Goal: Task Accomplishment & Management: Manage account settings

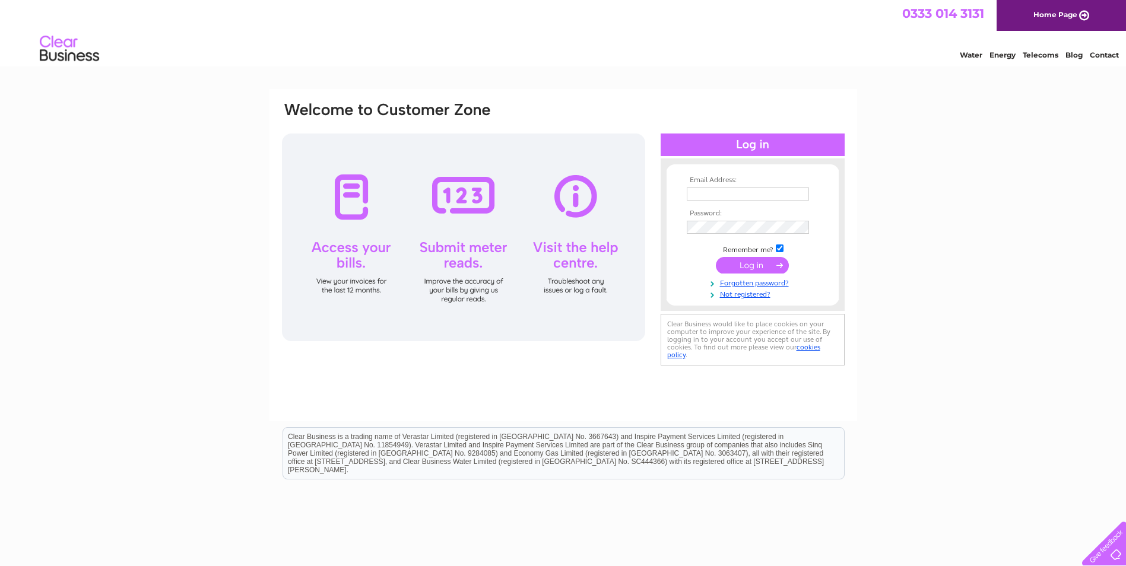
type input "[EMAIL_ADDRESS][DOMAIN_NAME]"
click at [752, 263] on input "submit" at bounding box center [752, 265] width 73 height 17
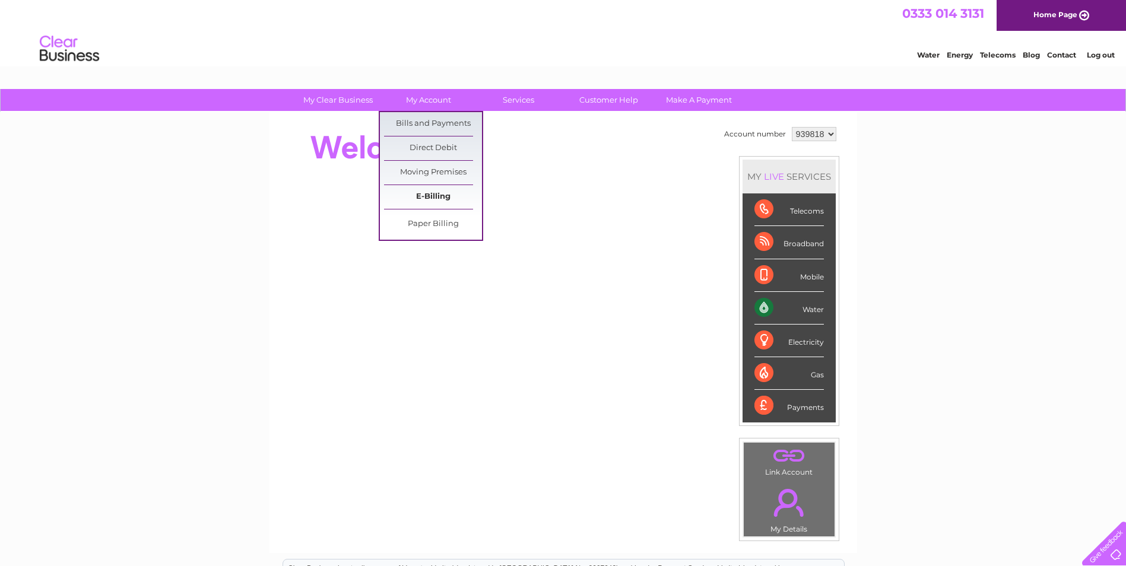
click at [440, 199] on link "E-Billing" at bounding box center [433, 197] width 98 height 24
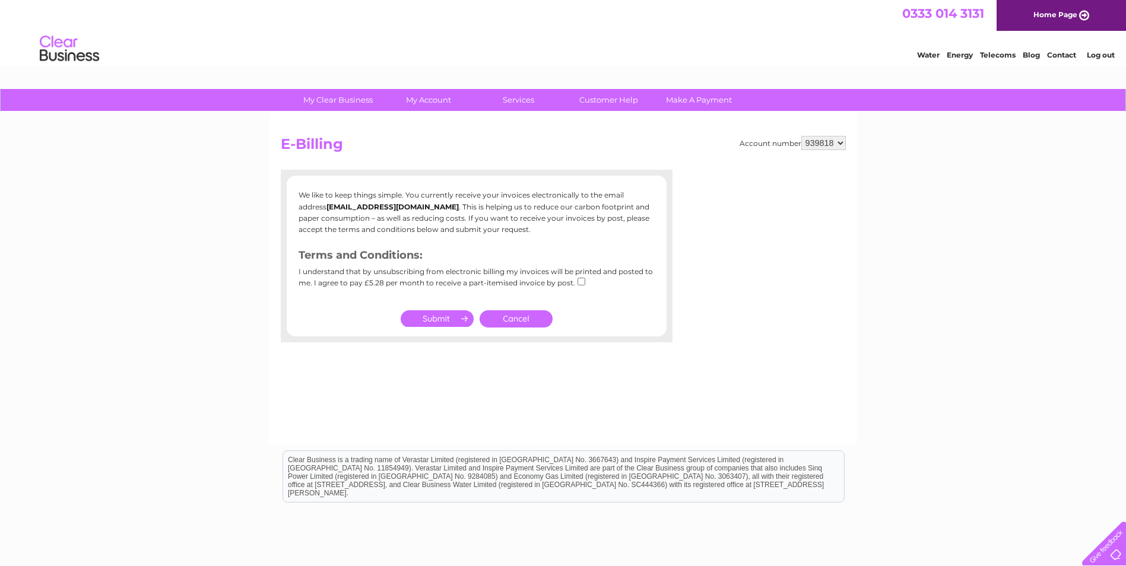
click at [585, 280] on div "I understand that by unsubscribing from electronic billing my invoices will be …" at bounding box center [477, 282] width 356 height 28
click at [579, 284] on input "checkbox" at bounding box center [581, 282] width 8 height 8
checkbox input "true"
click at [430, 318] on input "submit" at bounding box center [437, 318] width 73 height 17
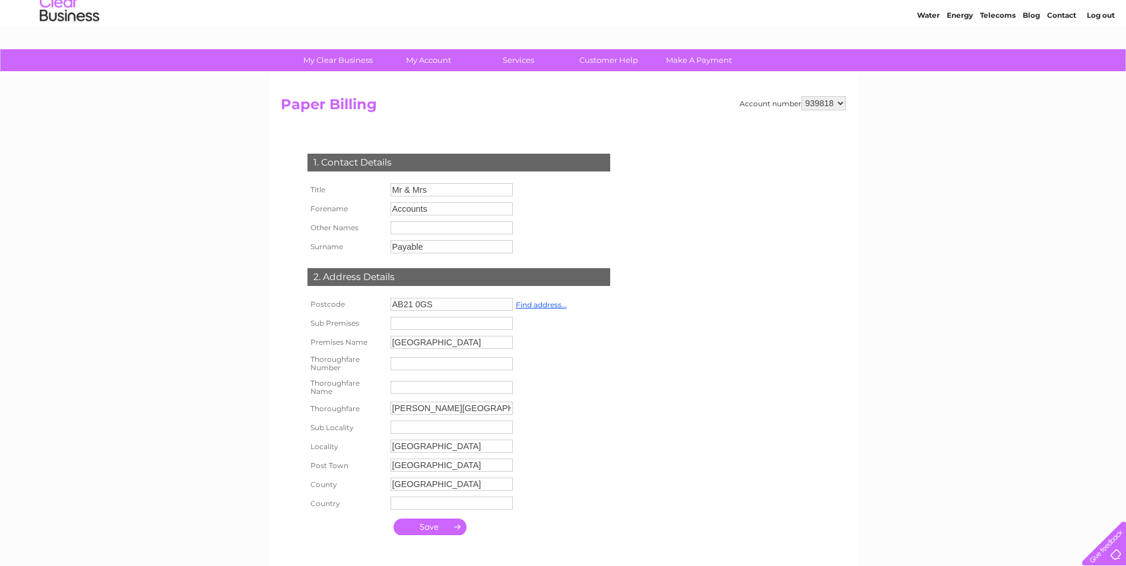
scroll to position [59, 0]
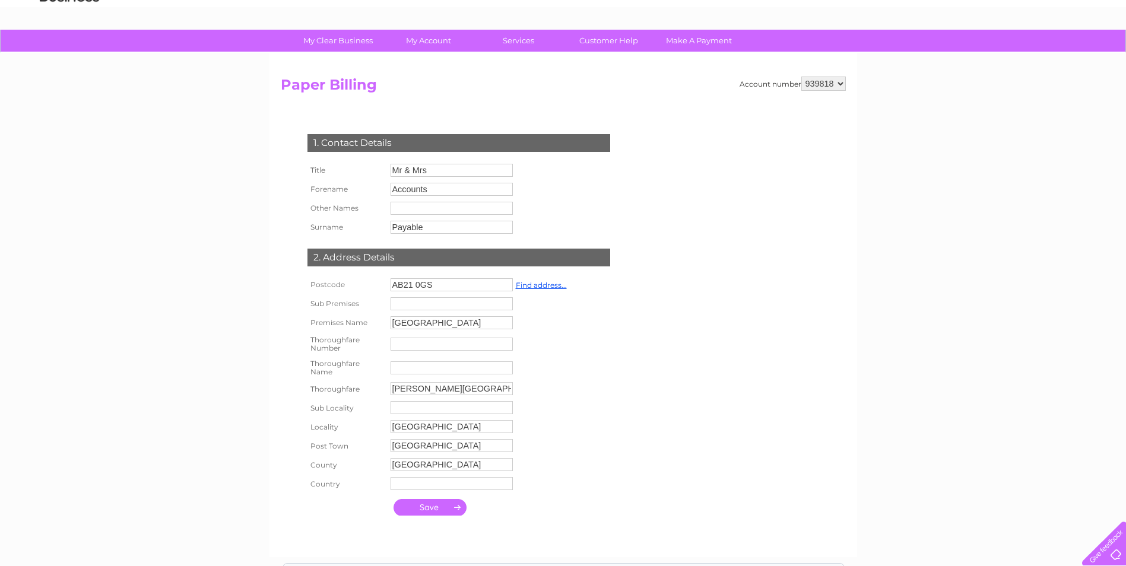
click at [440, 185] on input "Accounts" at bounding box center [452, 189] width 122 height 13
click at [446, 177] on input "Mr & Mrs" at bounding box center [452, 171] width 123 height 14
click at [441, 211] on input "text" at bounding box center [452, 209] width 122 height 13
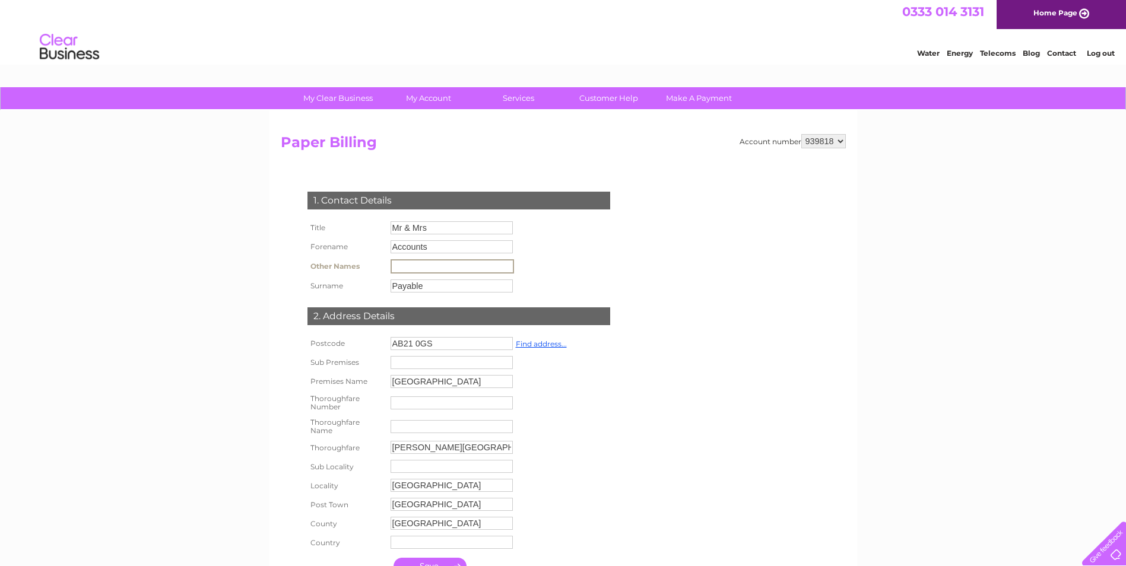
scroll to position [0, 0]
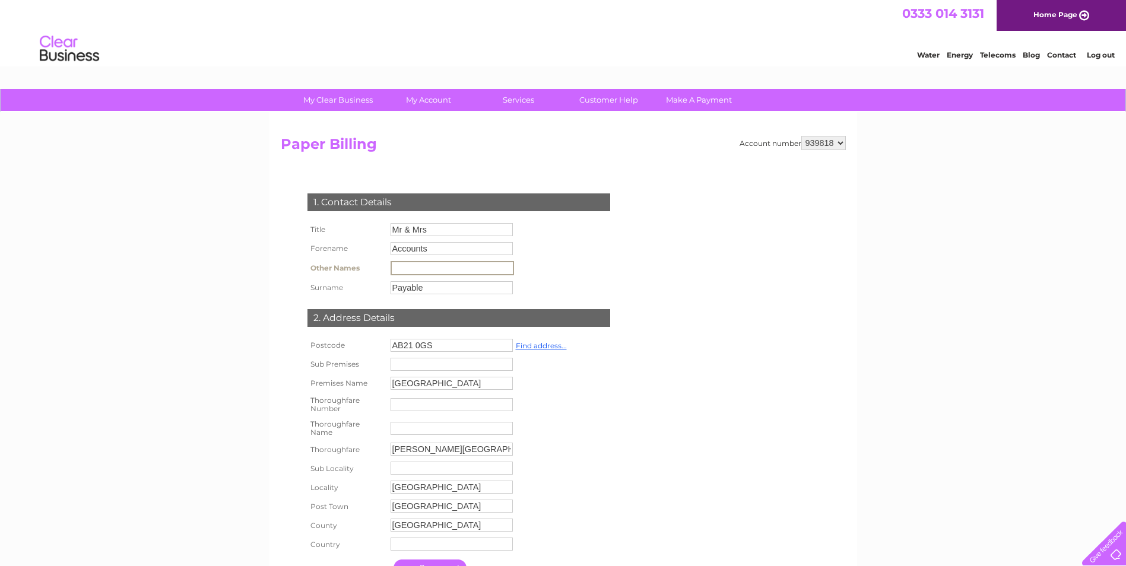
click at [458, 234] on input "Mr & Mrs" at bounding box center [452, 229] width 122 height 13
drag, startPoint x: 458, startPoint y: 233, endPoint x: 293, endPoint y: 238, distance: 165.1
click at [293, 238] on div "1. Contact Details Title Mr & Mrs Forename Accounts Other Names Surname" at bounding box center [461, 382] width 361 height 401
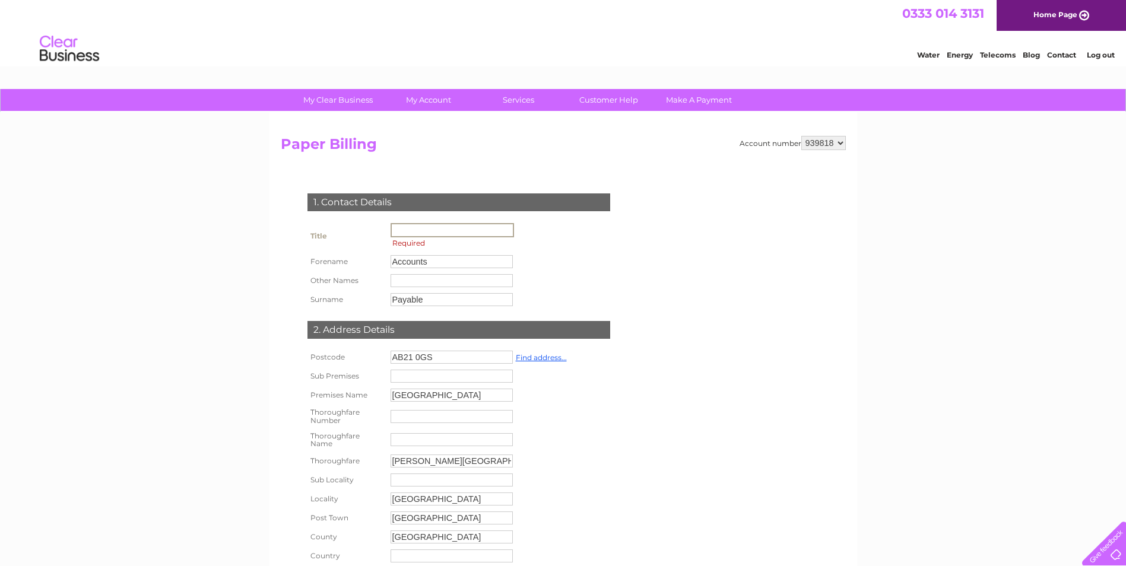
click at [452, 230] on input "text" at bounding box center [452, 230] width 123 height 14
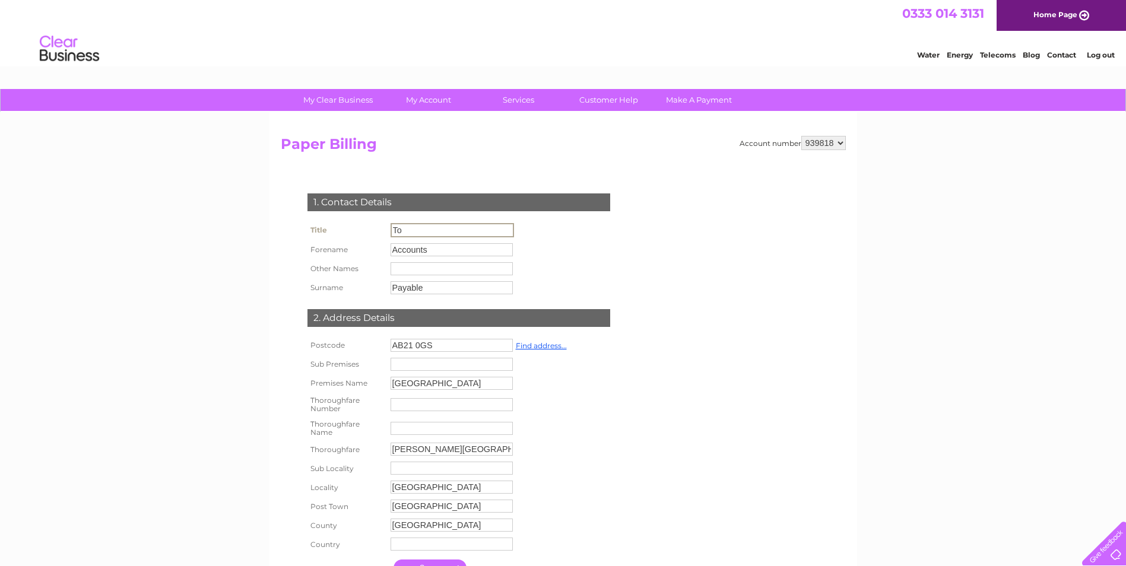
type input "To"
click at [443, 262] on input "text" at bounding box center [452, 268] width 122 height 13
click at [436, 287] on input "Payable" at bounding box center [452, 287] width 122 height 13
click at [464, 248] on input "Accounts" at bounding box center [452, 249] width 123 height 14
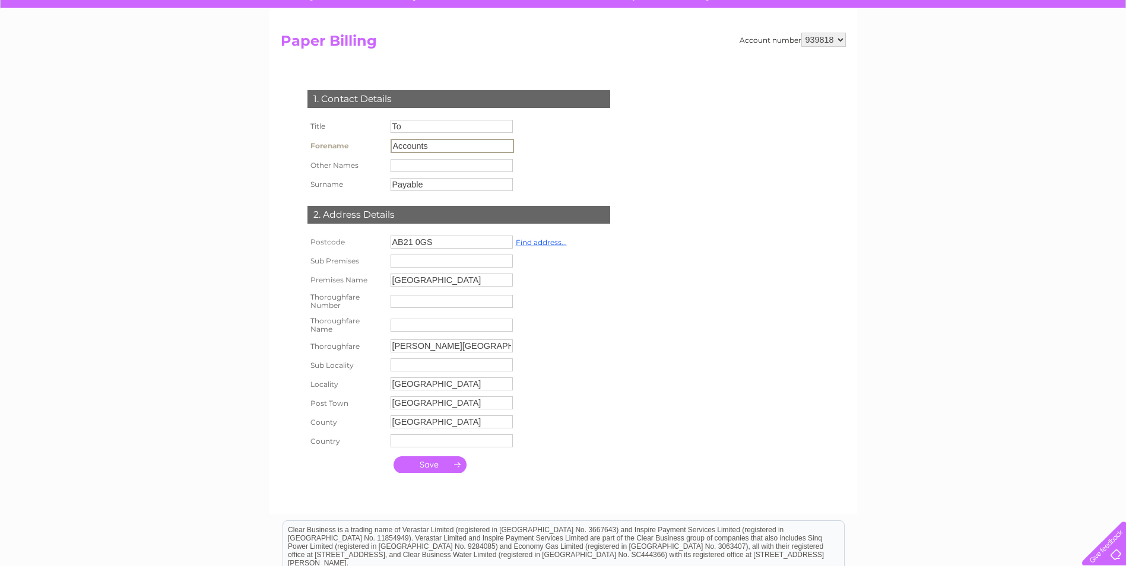
scroll to position [178, 0]
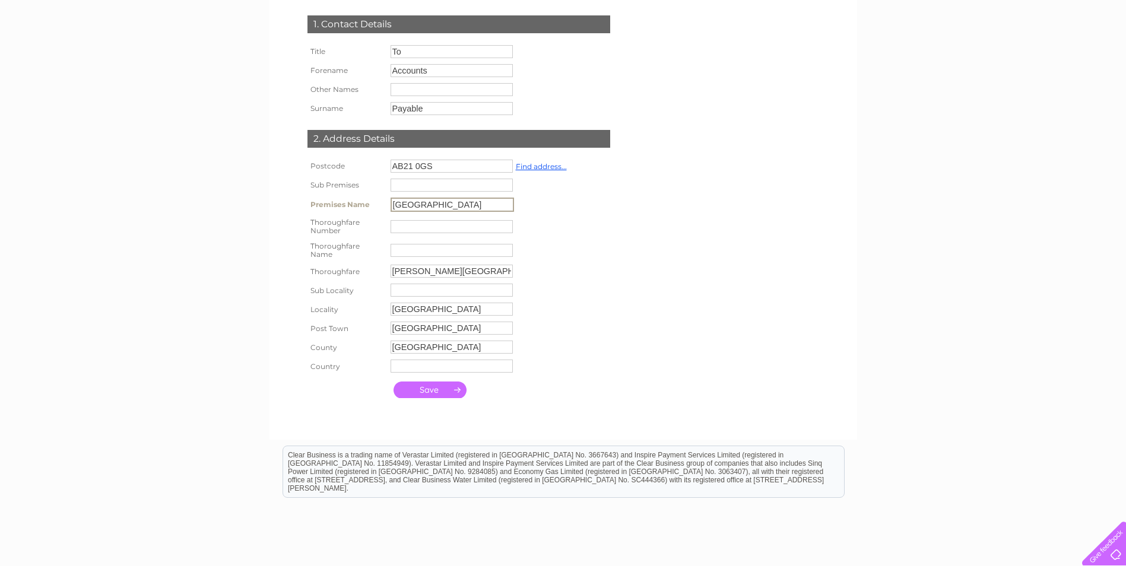
click at [458, 205] on input "Deveron Building" at bounding box center [452, 205] width 123 height 14
drag, startPoint x: 468, startPoint y: 199, endPoint x: 388, endPoint y: 195, distance: 79.7
click at [388, 195] on td "Deveron Building" at bounding box center [479, 205] width 182 height 20
click at [438, 386] on input "submit" at bounding box center [429, 388] width 73 height 17
click at [462, 249] on input "text" at bounding box center [452, 249] width 123 height 14
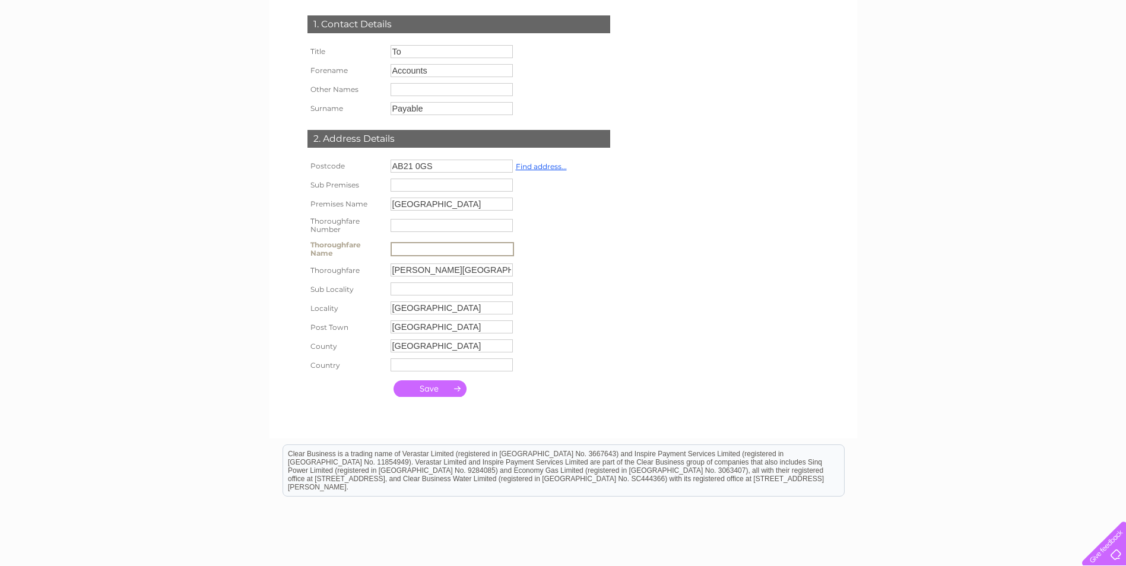
click at [441, 385] on input "submit" at bounding box center [429, 388] width 73 height 17
click at [408, 250] on input "text" at bounding box center [452, 249] width 123 height 14
click at [412, 250] on input "text" at bounding box center [452, 249] width 123 height 14
click at [397, 248] on input "text" at bounding box center [452, 249] width 123 height 14
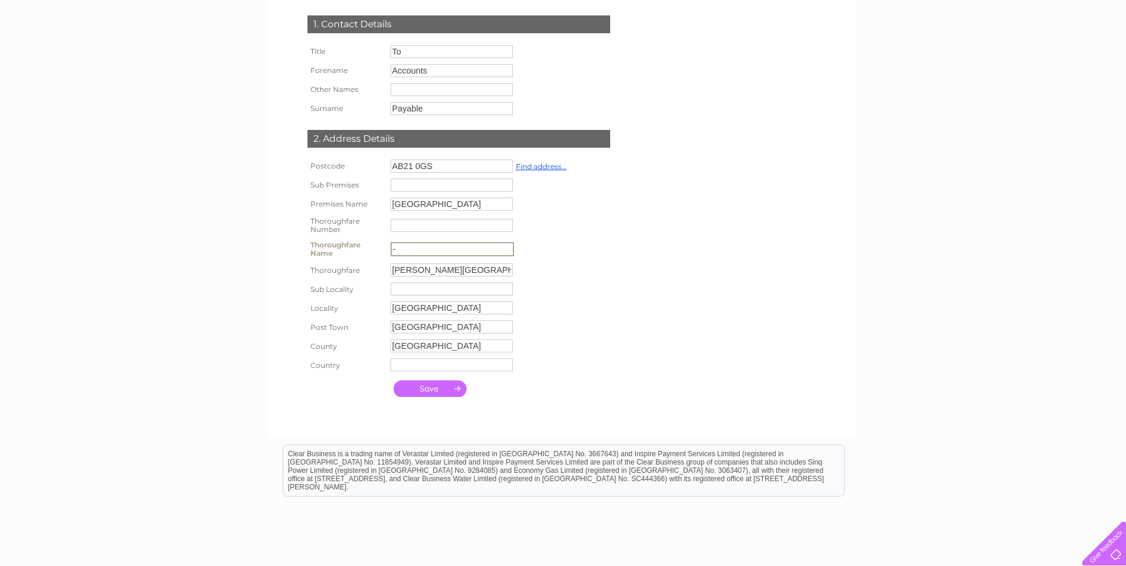
type input "-"
click at [445, 385] on input "submit" at bounding box center [429, 388] width 73 height 17
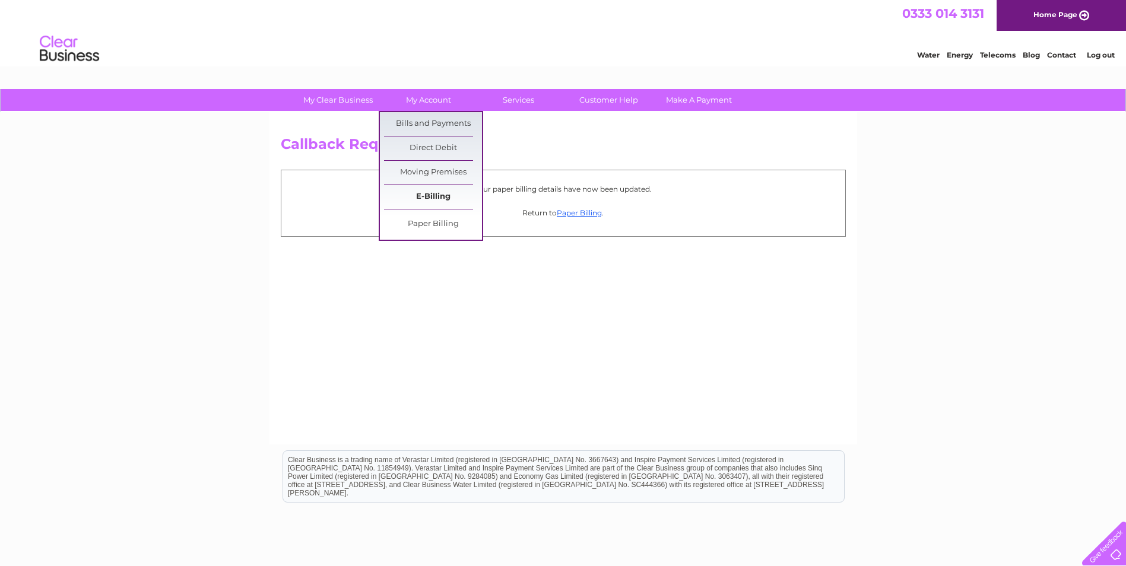
click at [439, 198] on link "E-Billing" at bounding box center [433, 197] width 98 height 24
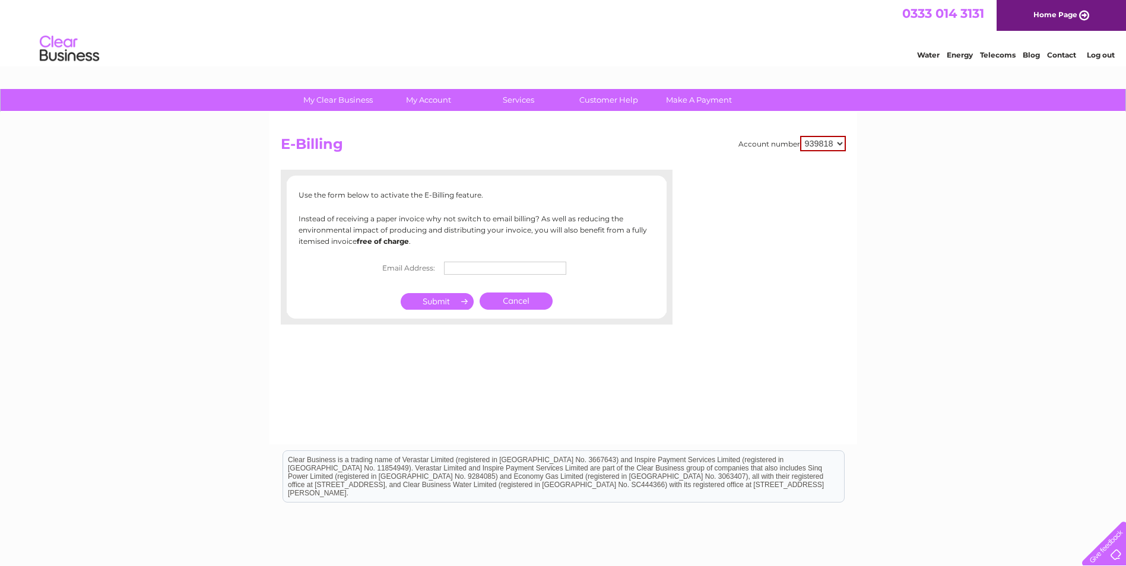
click at [496, 269] on input "text" at bounding box center [505, 268] width 122 height 13
click at [523, 243] on p "Instead of receiving a paper invoice why not switch to email billing? As well a…" at bounding box center [477, 230] width 356 height 34
click at [363, 98] on link "My Clear Business" at bounding box center [338, 100] width 98 height 22
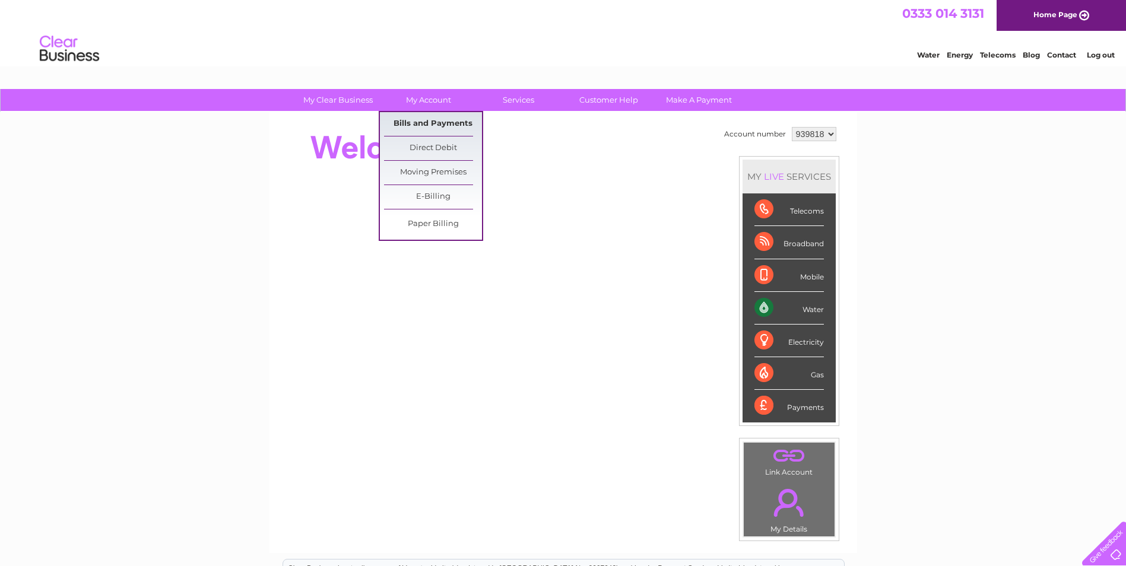
click at [431, 118] on link "Bills and Payments" at bounding box center [433, 124] width 98 height 24
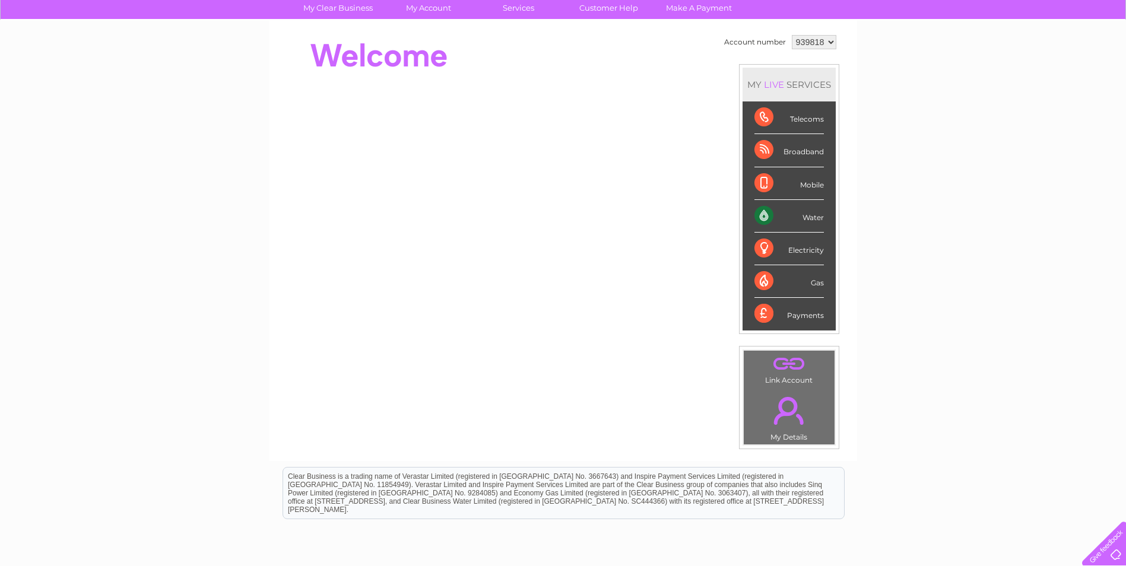
scroll to position [119, 0]
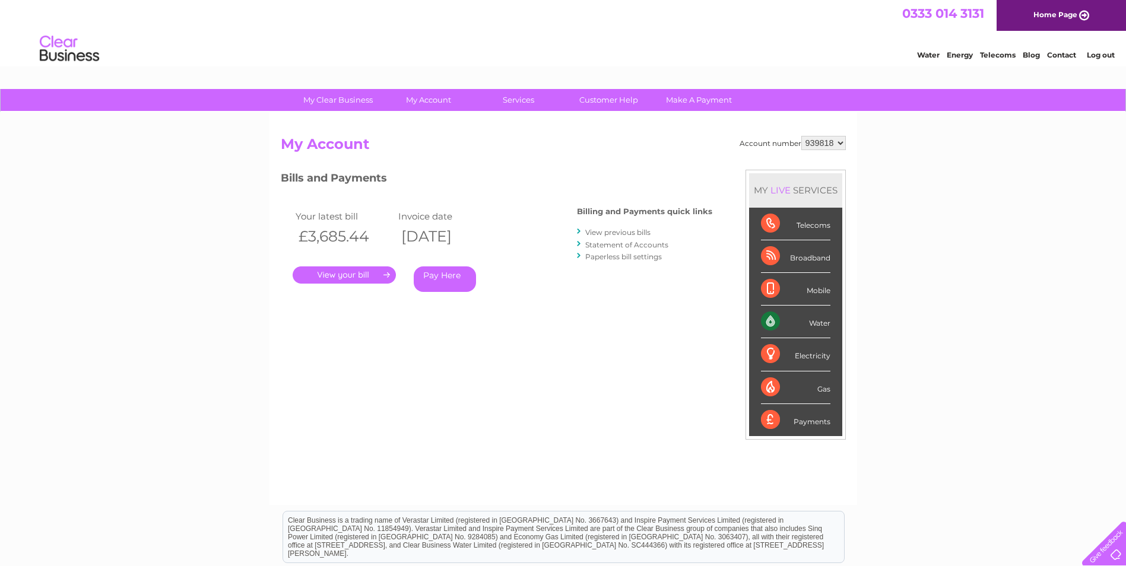
click at [411, 342] on div "Account number 939818 My Account MY LIVE SERVICES Telecoms Broadband Mobile Wat…" at bounding box center [563, 314] width 565 height 357
